Goal: Task Accomplishment & Management: Use online tool/utility

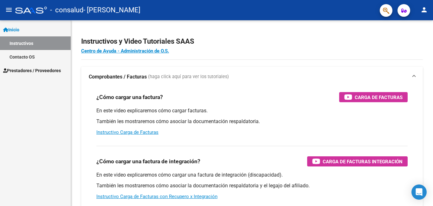
click at [42, 72] on span "Prestadores / Proveedores" at bounding box center [32, 70] width 58 height 7
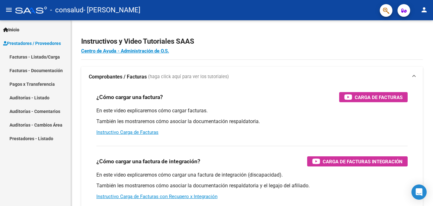
click at [43, 56] on link "Facturas - Listado/Carga" at bounding box center [35, 57] width 71 height 14
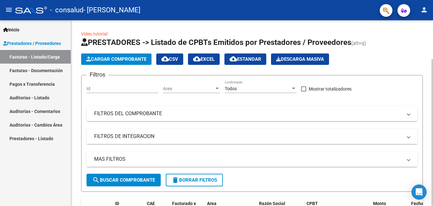
click at [106, 58] on span "Cargar Comprobante" at bounding box center [116, 59] width 60 height 6
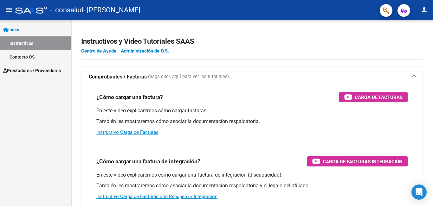
click at [22, 55] on link "Contacto OS" at bounding box center [35, 57] width 71 height 14
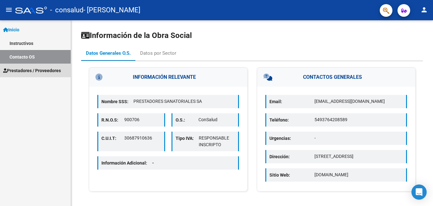
click at [20, 72] on span "Prestadores / Proveedores" at bounding box center [32, 70] width 58 height 7
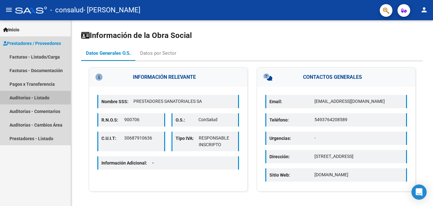
click at [34, 97] on link "Auditorías - Listado" at bounding box center [35, 98] width 71 height 14
